Goal: Task Accomplishment & Management: Complete application form

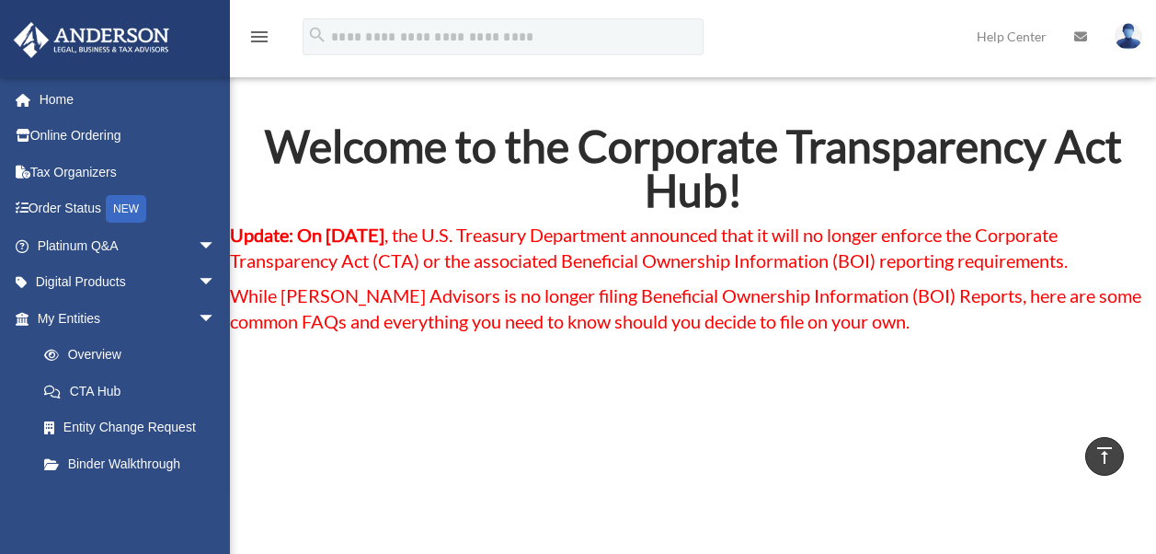
scroll to position [10981, 0]
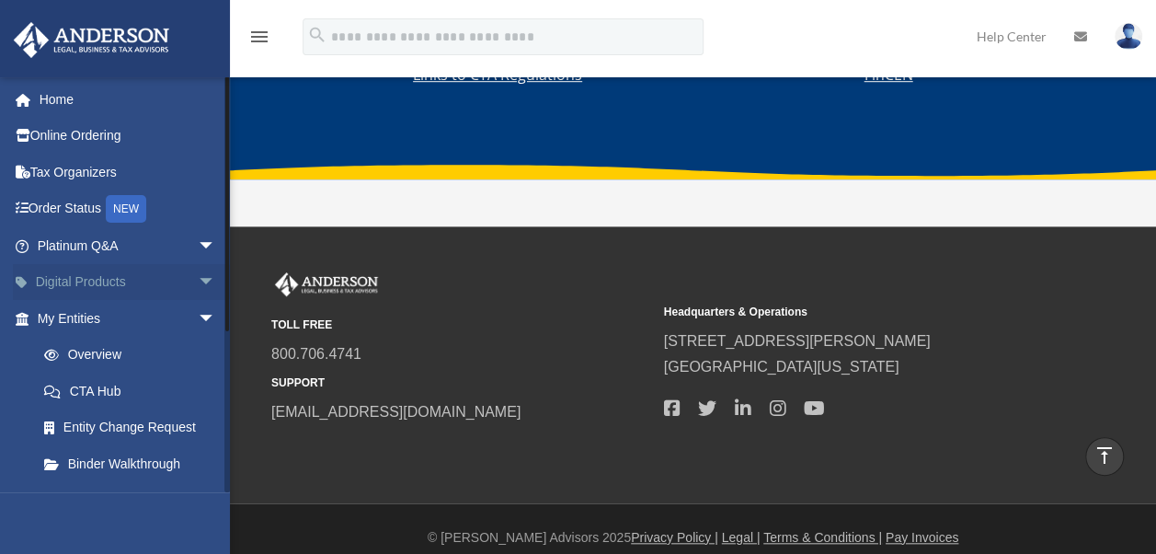
click at [198, 287] on span "arrow_drop_down" at bounding box center [216, 283] width 37 height 38
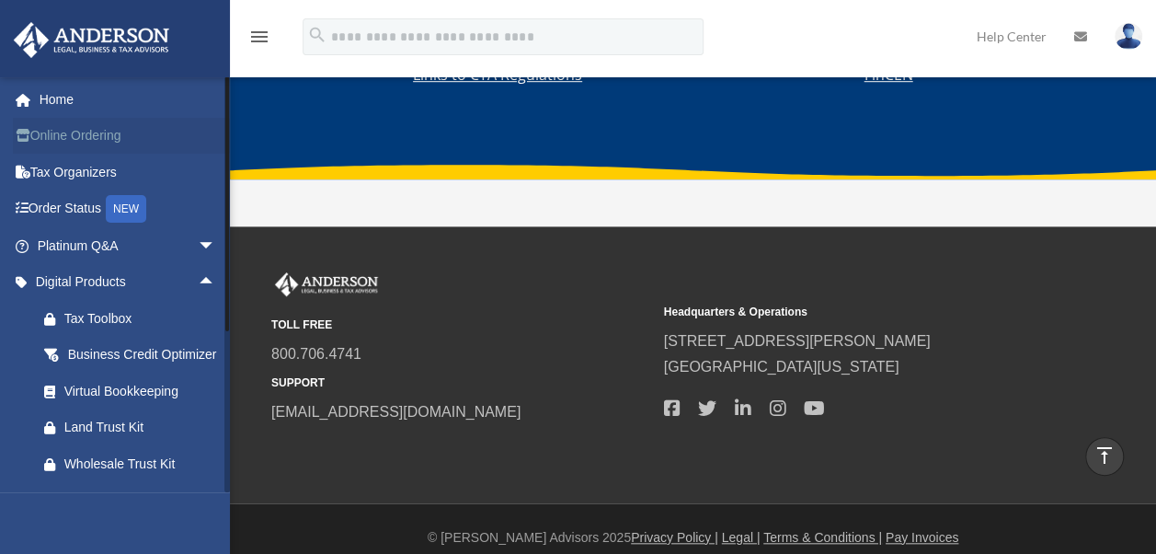
click at [103, 142] on link "Online Ordering" at bounding box center [128, 136] width 231 height 37
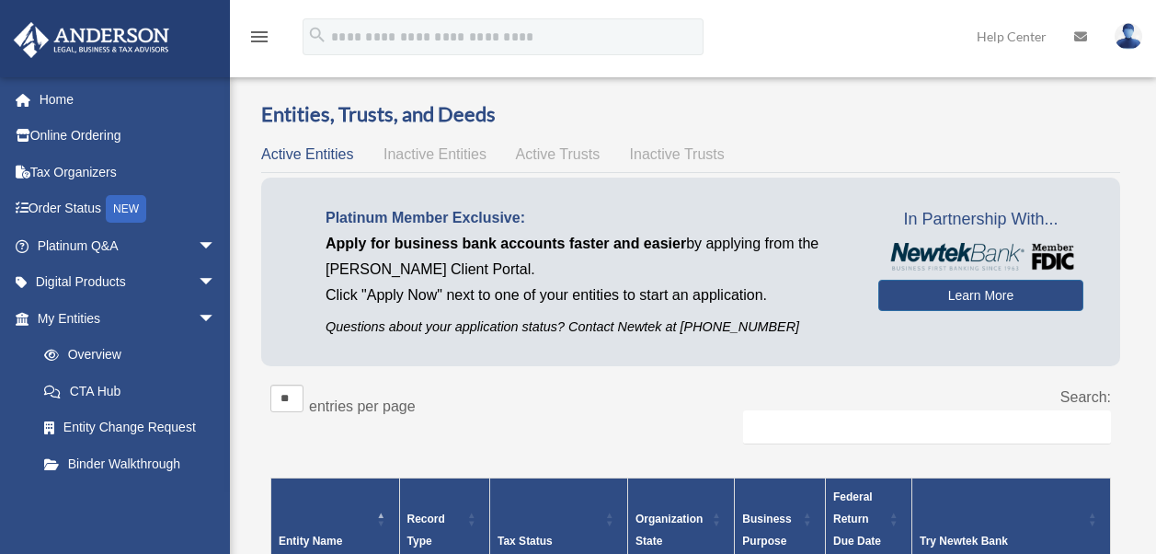
scroll to position [405, 0]
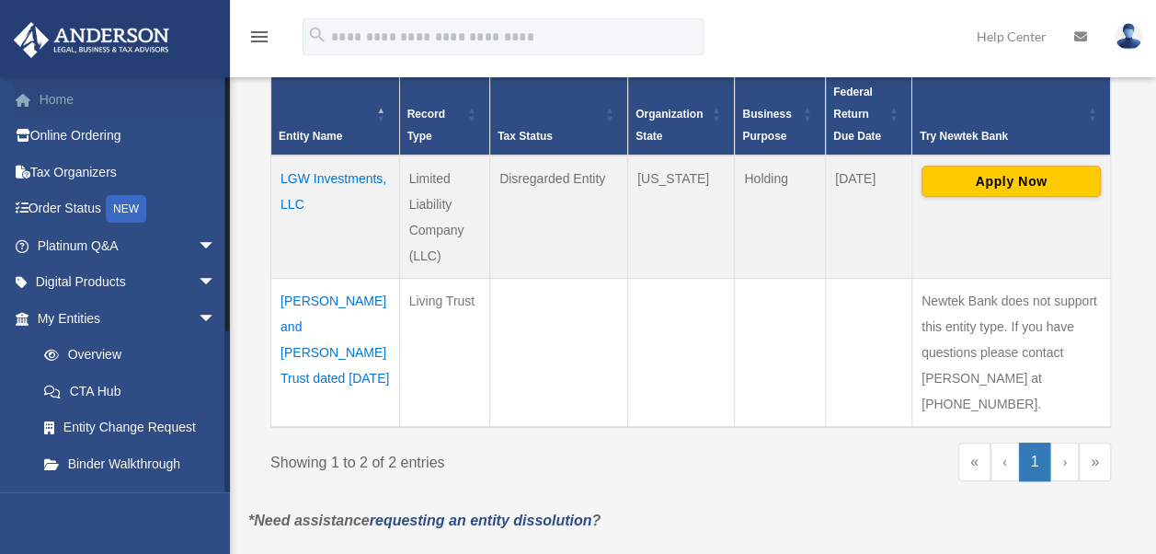
click at [59, 103] on link "Home" at bounding box center [128, 99] width 231 height 37
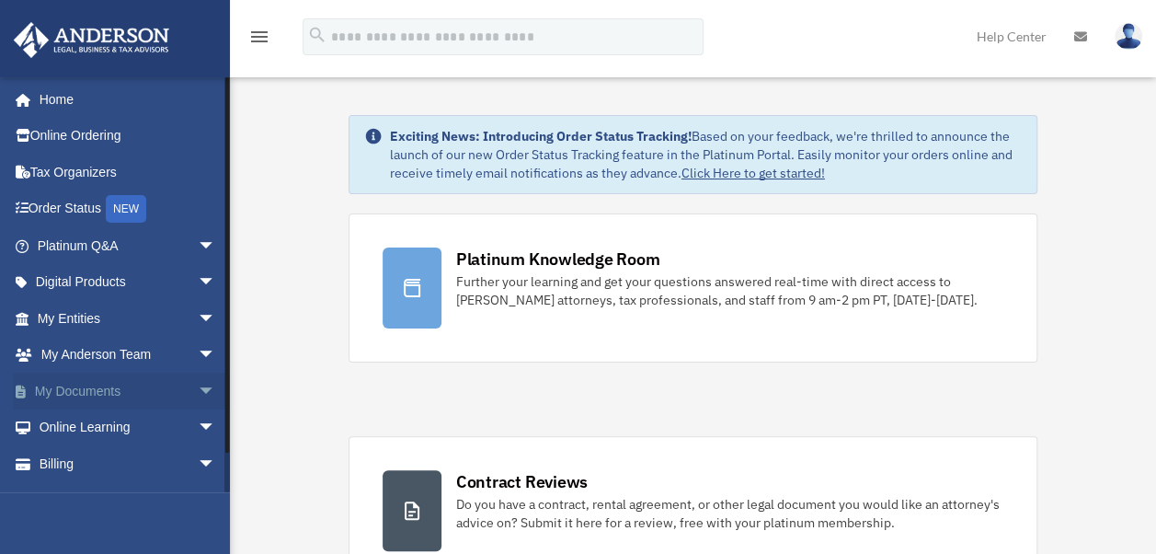
click at [198, 394] on span "arrow_drop_down" at bounding box center [216, 392] width 37 height 38
click at [133, 466] on link "Meeting Minutes" at bounding box center [135, 463] width 218 height 37
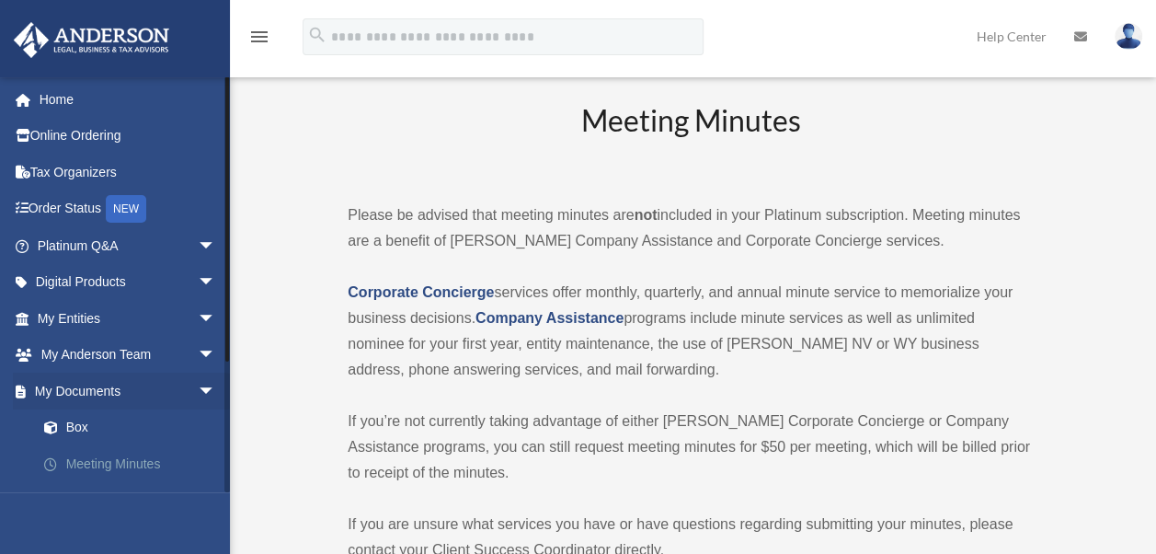
click at [113, 466] on link "Meeting Minutes" at bounding box center [135, 463] width 218 height 37
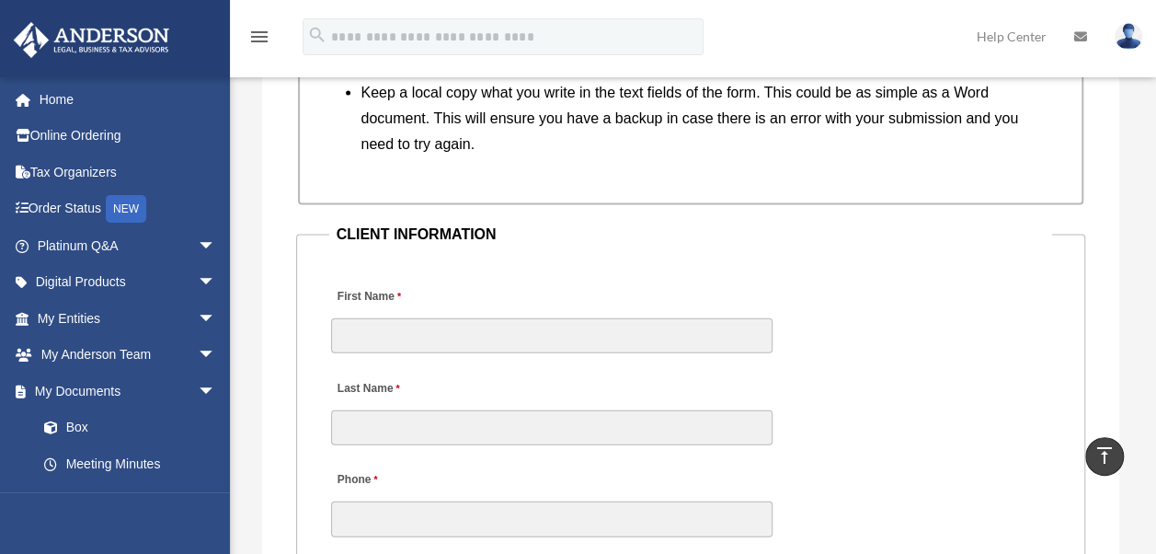
scroll to position [1987, 0]
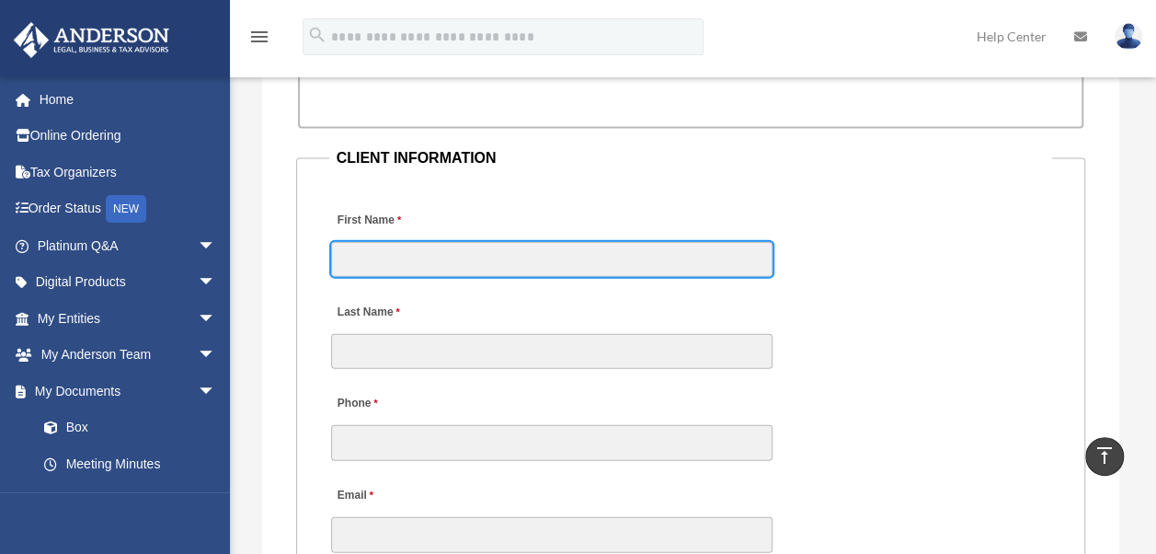
click at [364, 263] on input "First Name" at bounding box center [552, 259] width 442 height 35
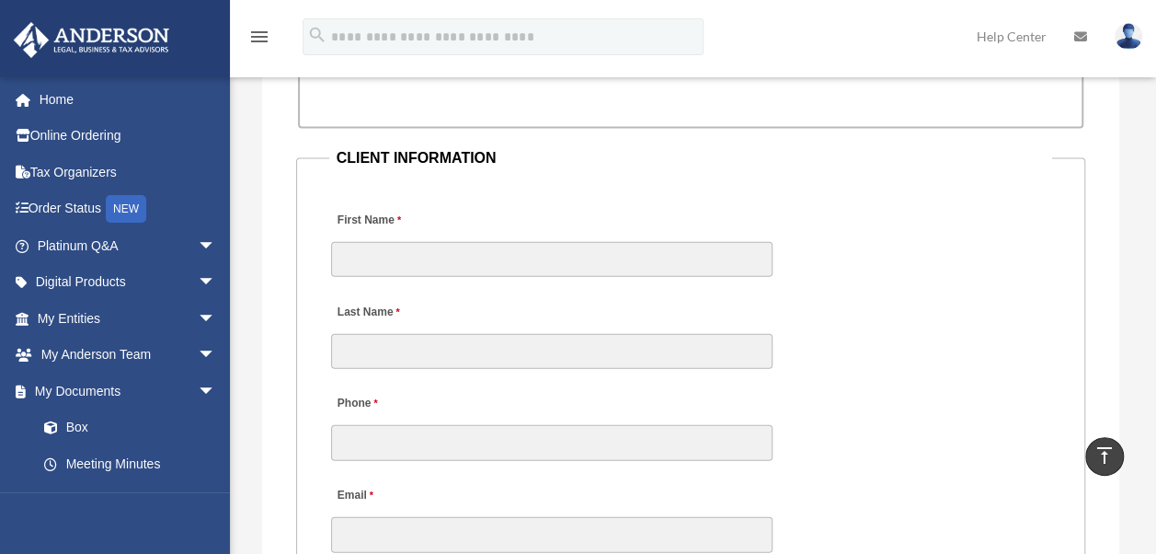
click at [896, 318] on div "First Name Last Name" at bounding box center [691, 280] width 724 height 184
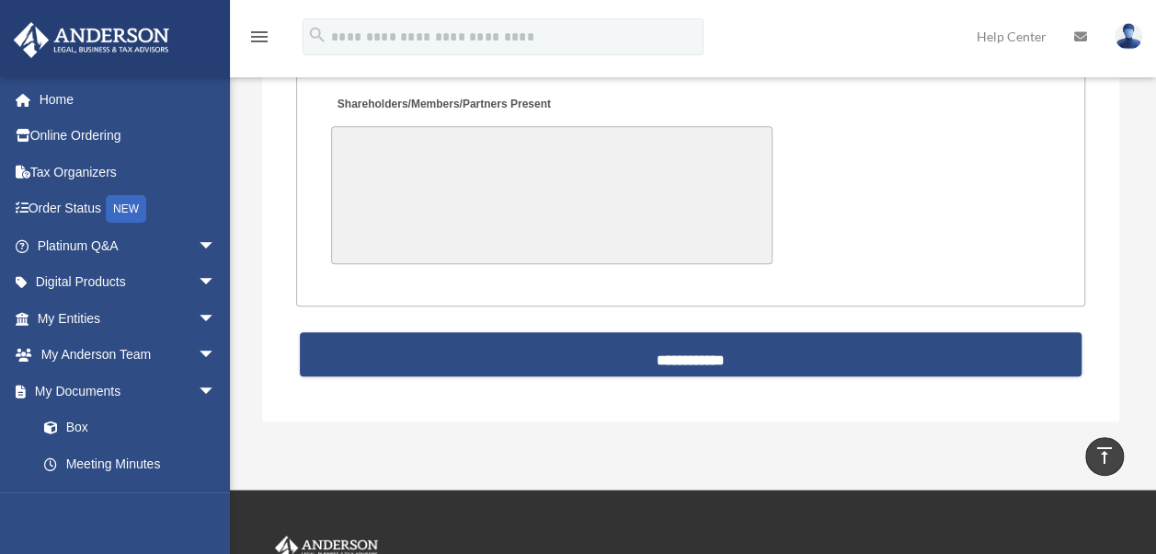
scroll to position [4379, 0]
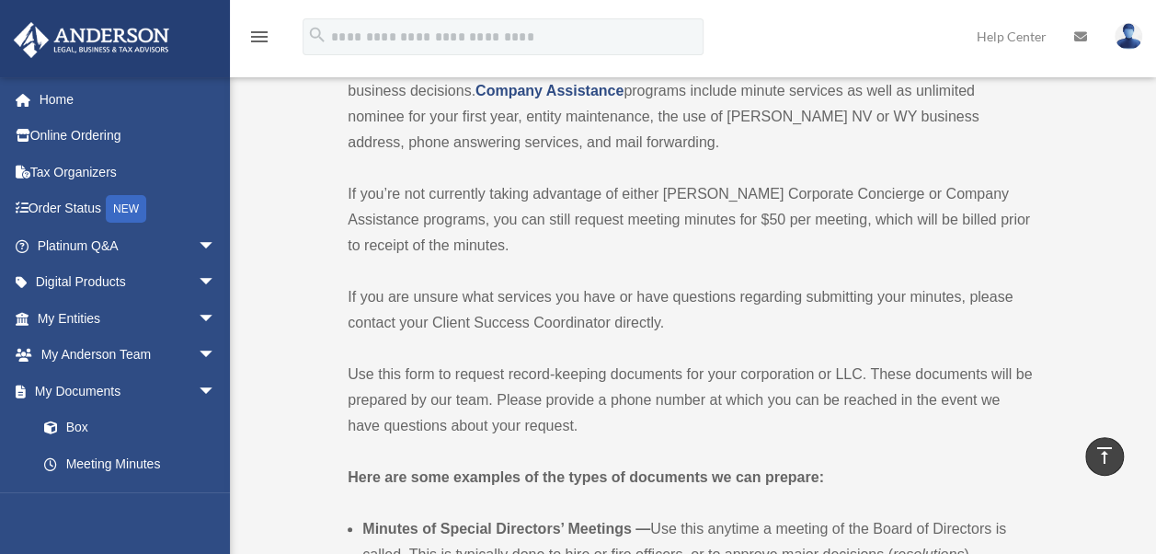
scroll to position [0, 0]
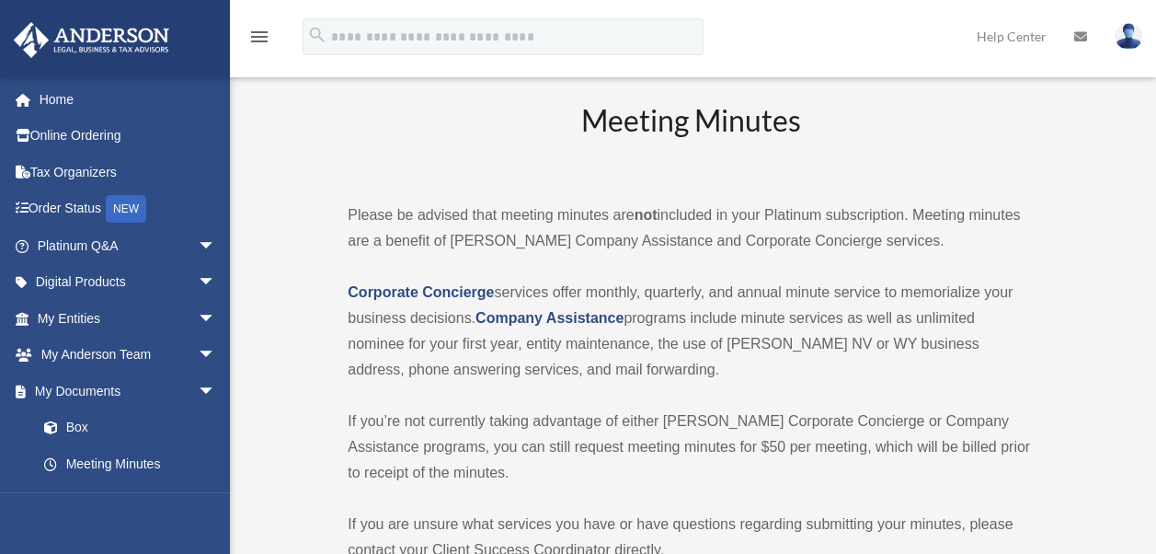
click at [966, 130] on h2 "Meeting Minutes" at bounding box center [691, 138] width 686 height 76
